Goal: Navigation & Orientation: Find specific page/section

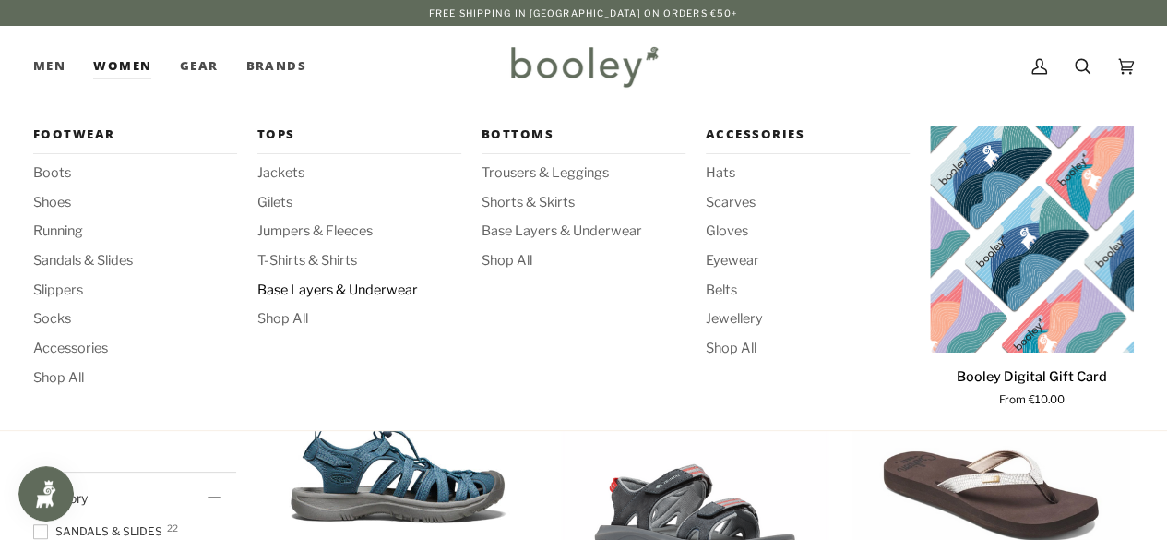
click at [304, 280] on span "Base Layers & Underwear" at bounding box center [359, 290] width 204 height 20
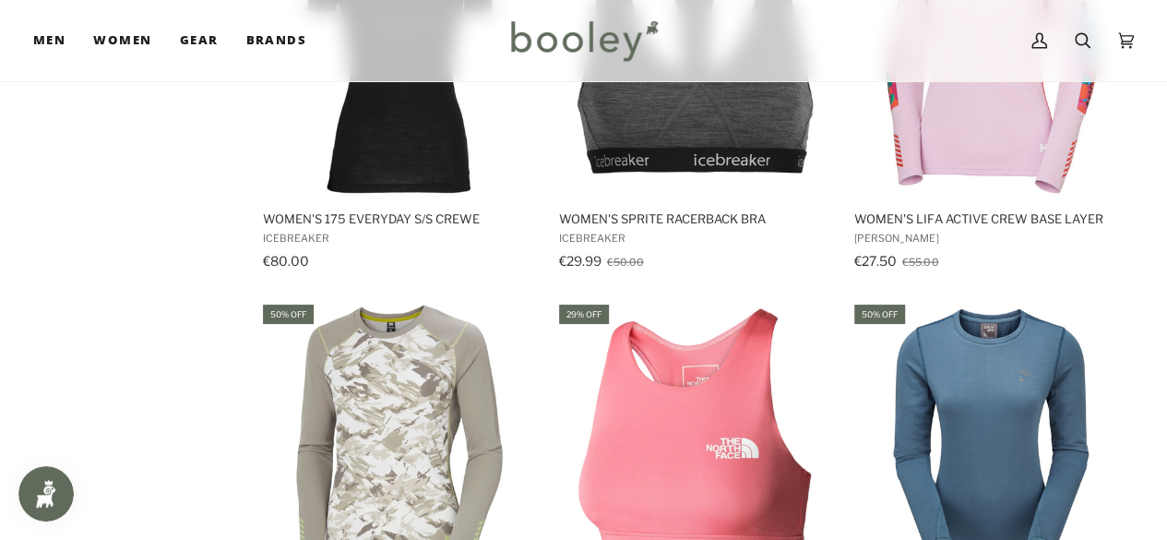
scroll to position [2662, 0]
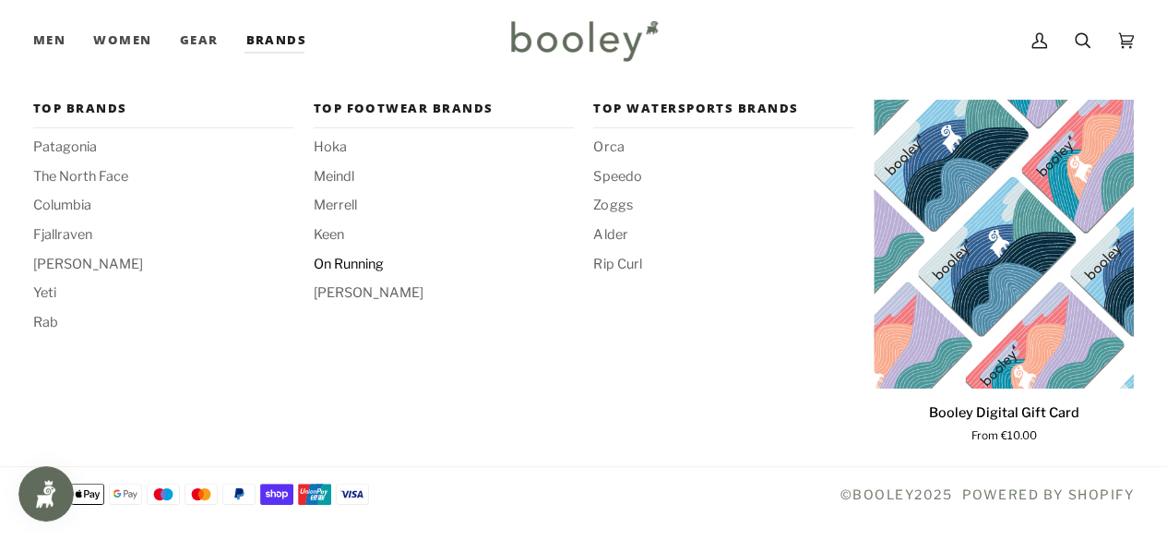
click at [341, 268] on span "On Running" at bounding box center [444, 265] width 260 height 20
